Goal: Information Seeking & Learning: Learn about a topic

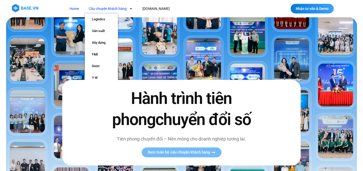
click at [113, 7] on link "Câu chuyện khách hàng" at bounding box center [111, 8] width 52 height 9
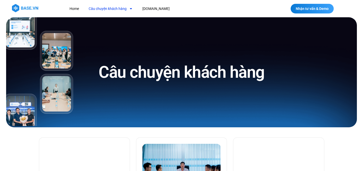
click at [115, 8] on link "Câu chuyện khách hàng" at bounding box center [111, 8] width 52 height 9
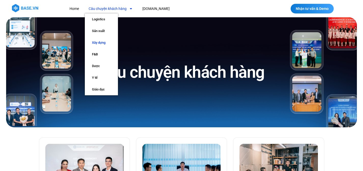
click at [104, 42] on link "Xây dựng" at bounding box center [101, 43] width 33 height 12
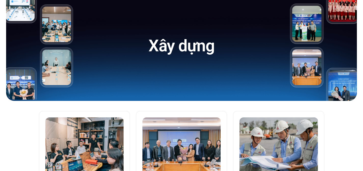
scroll to position [87, 0]
